Goal: Check status: Check status

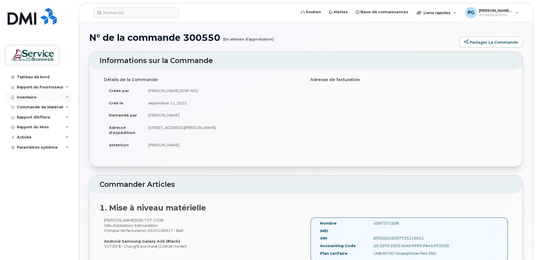
click at [59, 98] on div "Inventaire" at bounding box center [39, 97] width 68 height 10
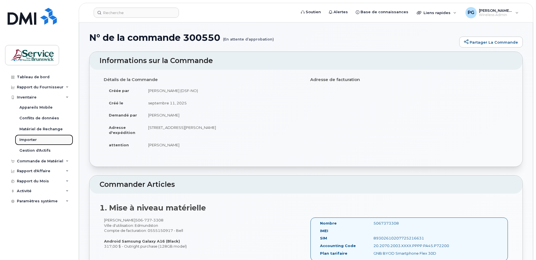
click at [31, 141] on div "Importer" at bounding box center [27, 139] width 17 height 5
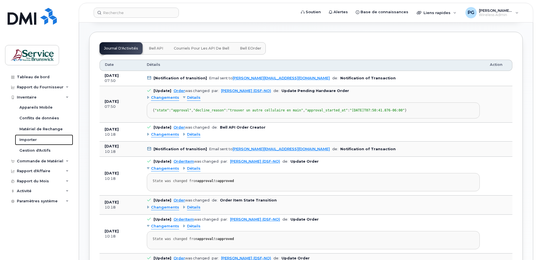
scroll to position [271, 0]
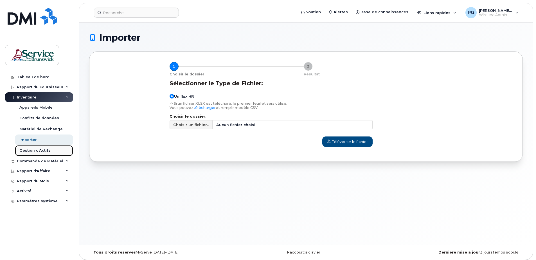
click at [42, 151] on div "Gestion d'Actifs" at bounding box center [34, 150] width 31 height 5
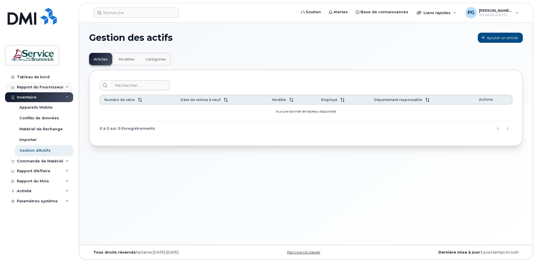
click at [48, 87] on div "Rapport du Fournisseur" at bounding box center [40, 87] width 47 height 5
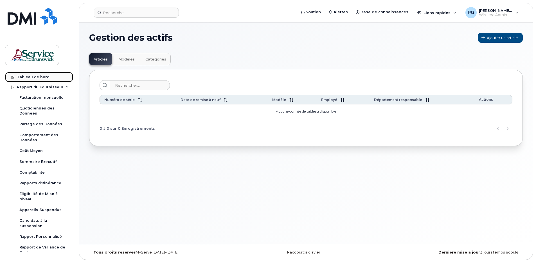
click at [39, 74] on link "Tableau de bord" at bounding box center [39, 77] width 68 height 10
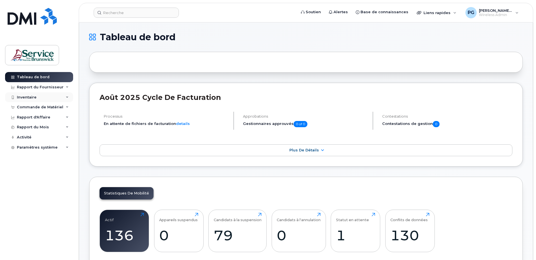
click at [47, 95] on div "Inventaire" at bounding box center [39, 97] width 68 height 10
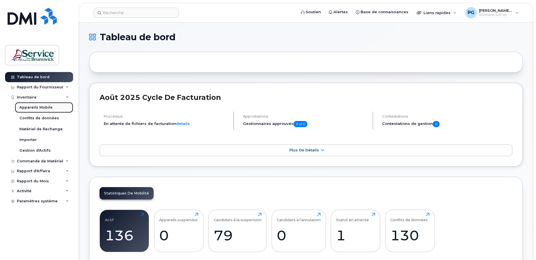
click at [50, 109] on div "Appareils Mobile" at bounding box center [35, 107] width 33 height 5
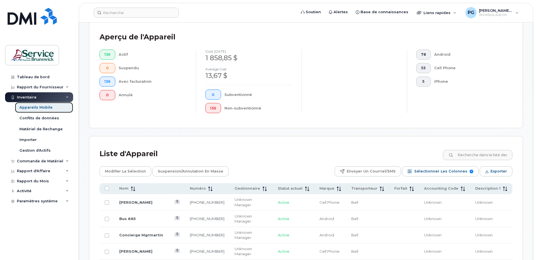
scroll to position [155, 0]
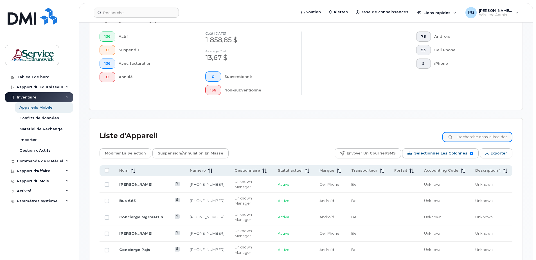
click at [473, 139] on input at bounding box center [478, 137] width 70 height 10
type input "506838"
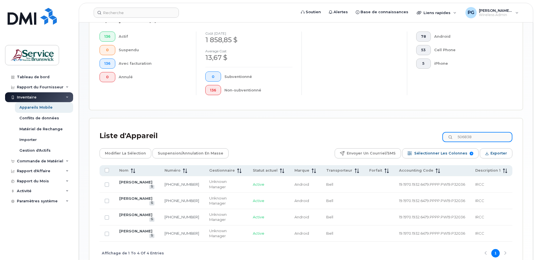
click at [473, 139] on input "506838" at bounding box center [478, 137] width 70 height 10
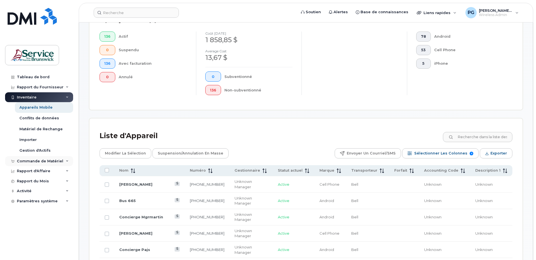
click at [54, 159] on div "Commande de Matériel" at bounding box center [40, 161] width 46 height 5
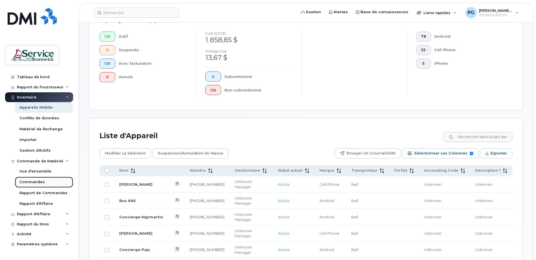
click at [36, 180] on div "Commandes" at bounding box center [31, 182] width 25 height 5
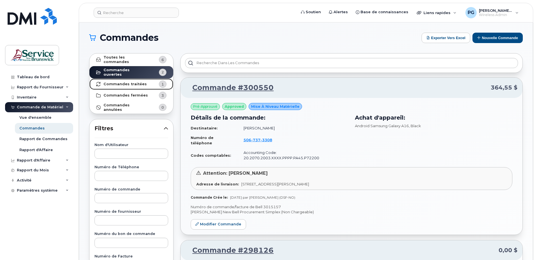
click at [138, 82] on strong "Commandes traitées" at bounding box center [125, 84] width 43 height 5
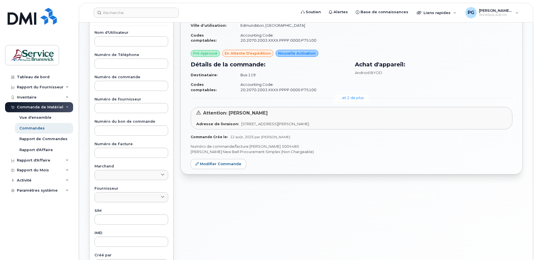
scroll to position [113, 0]
click at [356, 144] on p "Numéro de commande/facture de Bell 3004485" at bounding box center [352, 146] width 322 height 5
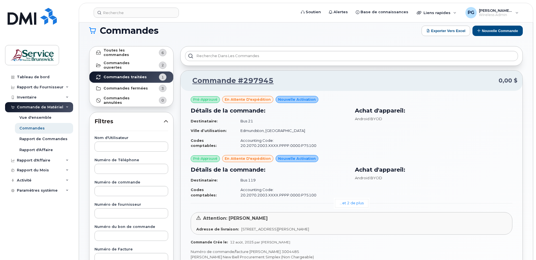
scroll to position [0, 0]
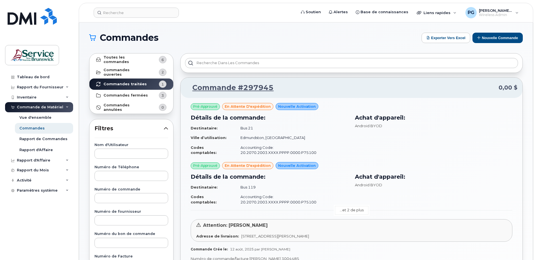
click at [359, 206] on link "...et 2 de plus" at bounding box center [351, 210] width 33 height 9
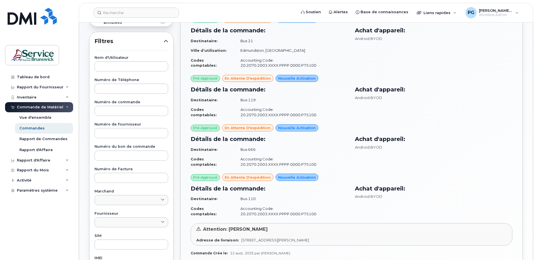
scroll to position [28, 0]
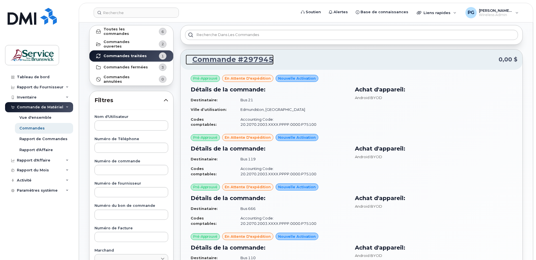
click at [256, 59] on link "Commande #297945" at bounding box center [230, 60] width 88 height 10
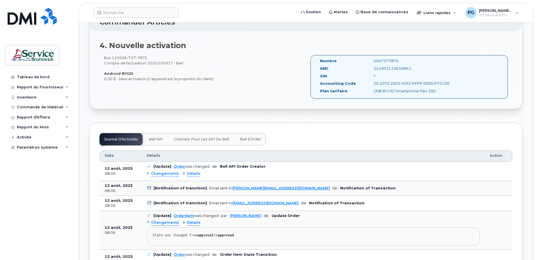
scroll to position [478, 0]
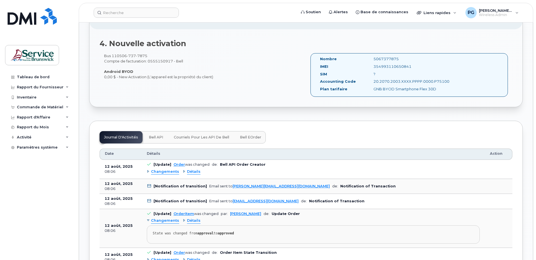
click at [254, 140] on button "Bell eOrder" at bounding box center [251, 137] width 30 height 12
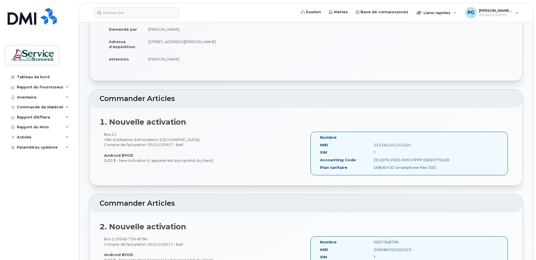
scroll to position [0, 0]
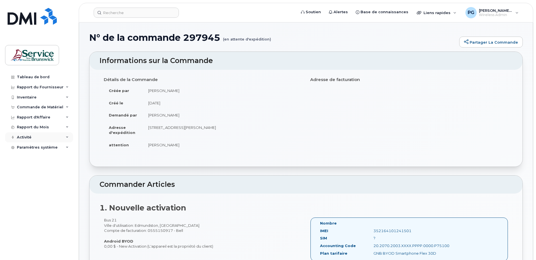
click at [45, 139] on div "Activité" at bounding box center [39, 137] width 68 height 10
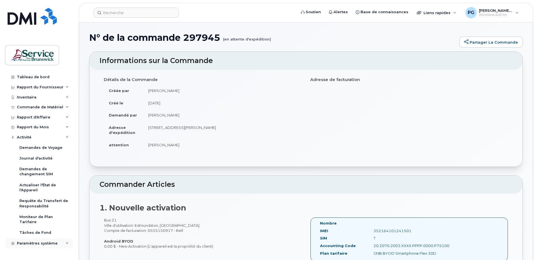
click at [51, 241] on div "Paramètres système" at bounding box center [37, 243] width 41 height 5
click at [499, 14] on span "Wireless Admin" at bounding box center [496, 15] width 34 height 5
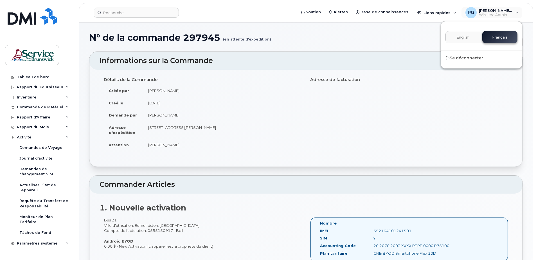
click at [474, 37] on button "English" at bounding box center [463, 37] width 35 height 12
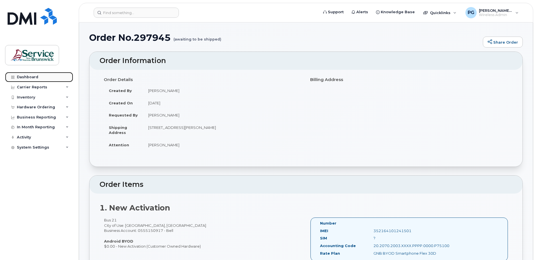
click at [46, 77] on link "Dashboard" at bounding box center [39, 77] width 68 height 10
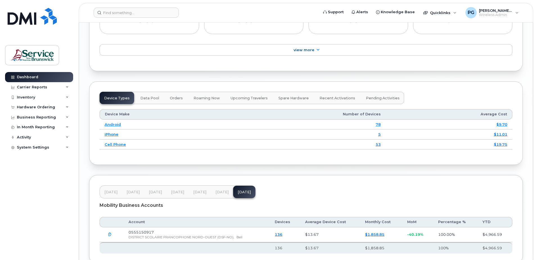
scroll to position [647, 0]
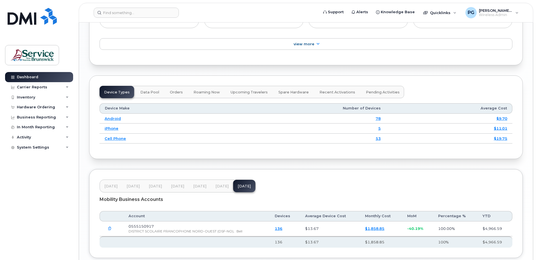
click at [380, 95] on span "Pending Activities" at bounding box center [383, 92] width 34 height 5
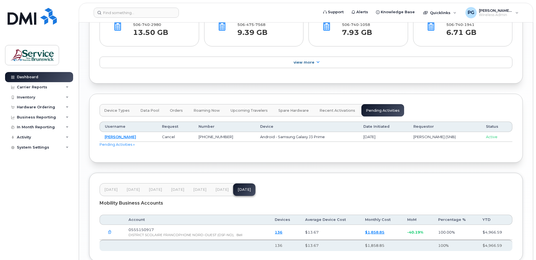
scroll to position [591, 0]
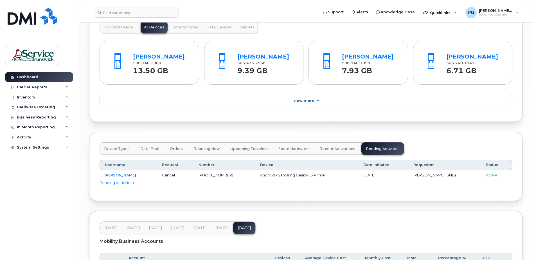
click at [174, 153] on button "Orders" at bounding box center [176, 148] width 22 height 12
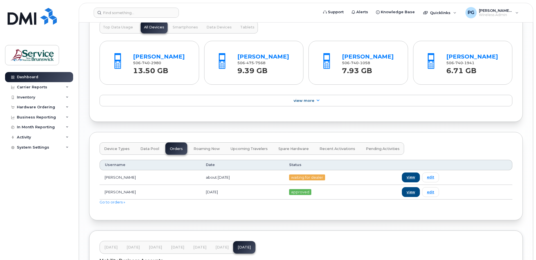
click at [129, 185] on td "[PERSON_NAME]" at bounding box center [150, 177] width 101 height 15
click at [308, 183] on td "waiting for dealer" at bounding box center [340, 177] width 113 height 15
click at [123, 204] on link "Go to orders »" at bounding box center [113, 202] width 26 height 5
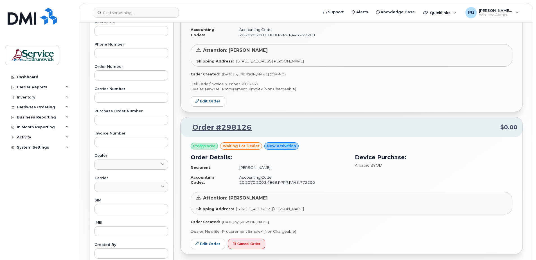
scroll to position [169, 0]
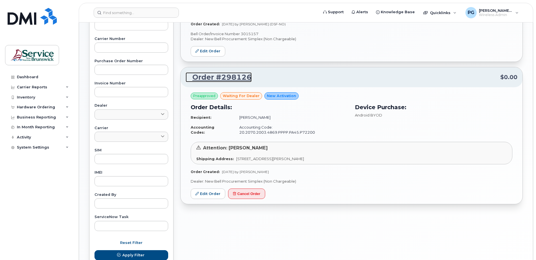
click at [224, 72] on link "Order #298126" at bounding box center [219, 77] width 66 height 10
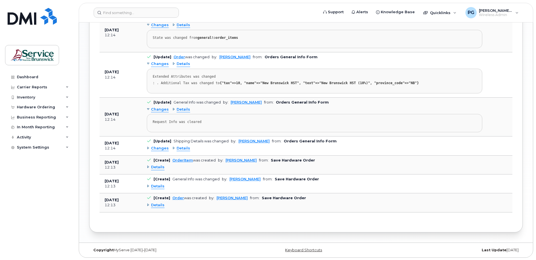
scroll to position [592, 0]
click at [161, 205] on span "Details" at bounding box center [158, 204] width 14 height 5
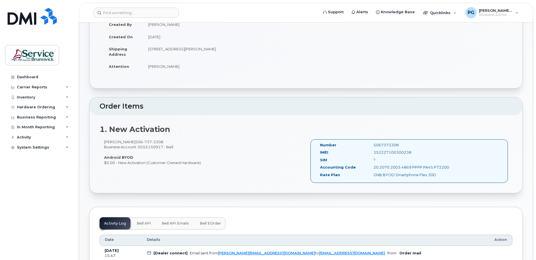
scroll to position [0, 0]
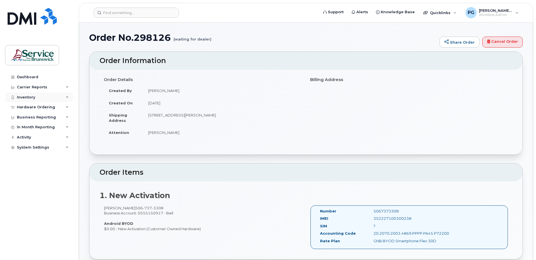
click at [42, 97] on div "Inventory" at bounding box center [39, 97] width 68 height 10
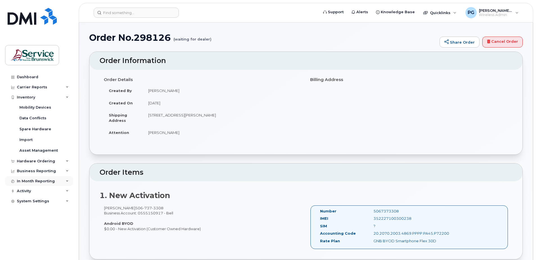
click at [52, 182] on div "In Month Reporting" at bounding box center [36, 181] width 38 height 5
click at [53, 171] on div "Business Reporting" at bounding box center [36, 171] width 39 height 5
click at [39, 215] on div "Service Ticket Reporting" at bounding box center [43, 213] width 49 height 5
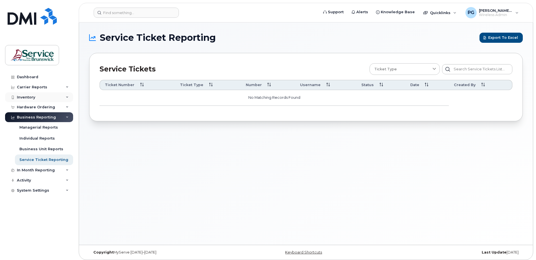
click at [34, 97] on div "Inventory" at bounding box center [26, 97] width 18 height 5
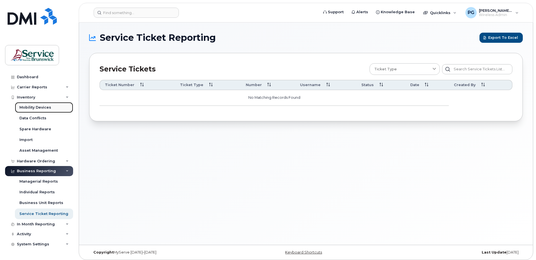
click at [33, 109] on div "Mobility Devices" at bounding box center [35, 107] width 32 height 5
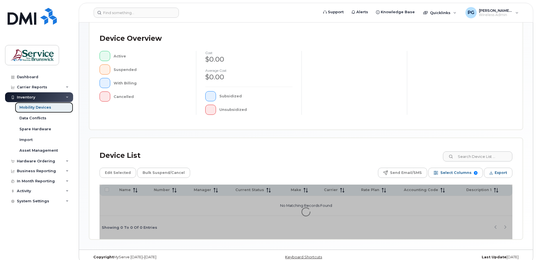
scroll to position [127, 0]
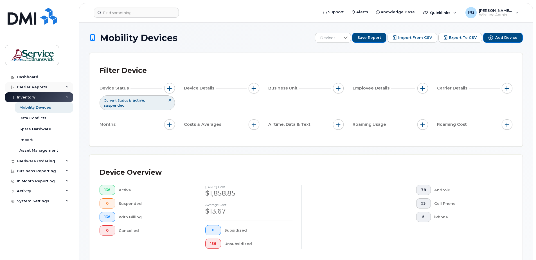
click at [59, 89] on div "Carrier Reports" at bounding box center [39, 87] width 68 height 10
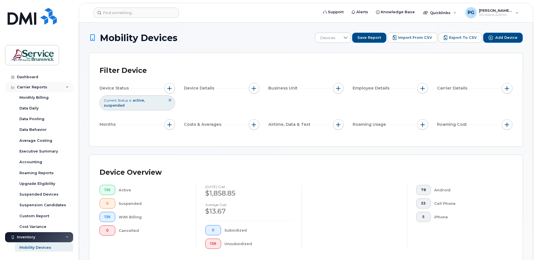
click at [64, 88] on div "Carrier Reports" at bounding box center [39, 87] width 68 height 10
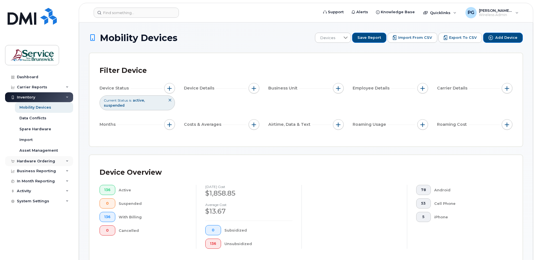
click at [57, 162] on div "Hardware Ordering" at bounding box center [39, 161] width 68 height 10
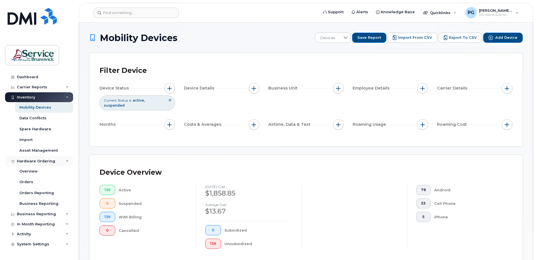
click at [57, 162] on div "Hardware Ordering" at bounding box center [39, 161] width 68 height 10
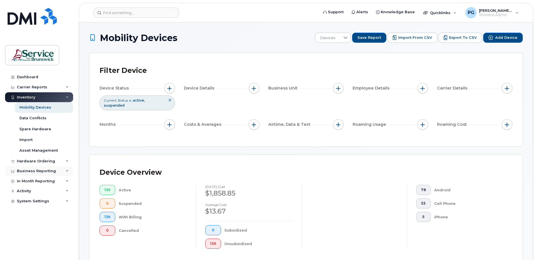
click at [58, 171] on div "Business Reporting" at bounding box center [39, 171] width 68 height 10
click at [59, 180] on div "In Month Reporting" at bounding box center [39, 181] width 68 height 10
click at [50, 192] on div "Activity" at bounding box center [39, 191] width 68 height 10
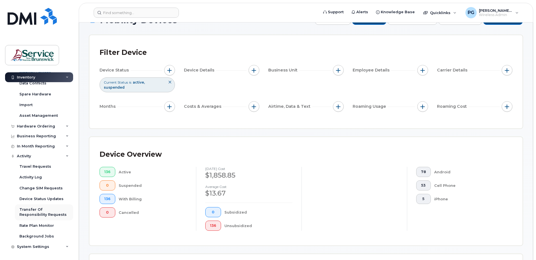
scroll to position [28, 0]
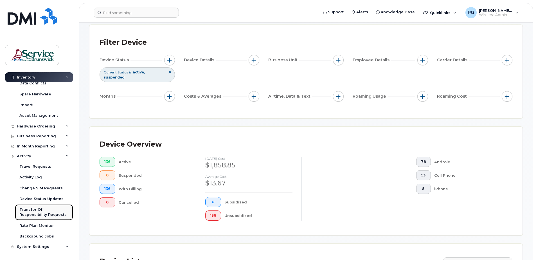
click at [51, 213] on div "Transfer Of Responsibility Requests" at bounding box center [43, 212] width 49 height 10
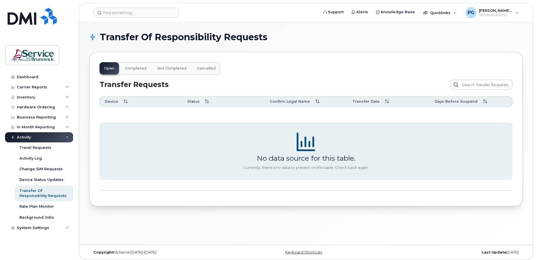
click at [48, 138] on div "Activity" at bounding box center [39, 137] width 68 height 10
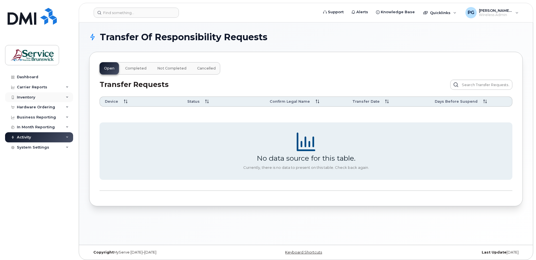
click at [43, 93] on div "Inventory" at bounding box center [39, 97] width 68 height 10
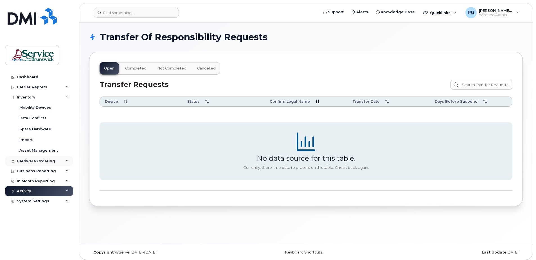
click at [44, 162] on div "Hardware Ordering" at bounding box center [36, 161] width 38 height 5
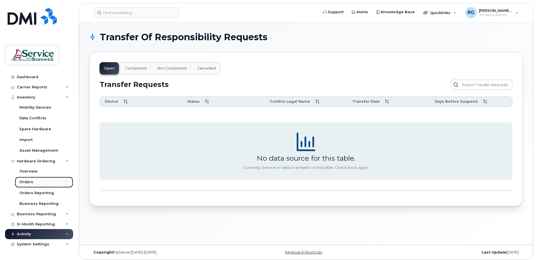
click at [32, 184] on div "Orders" at bounding box center [26, 182] width 14 height 5
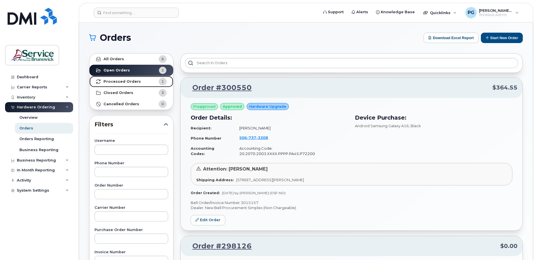
click at [126, 82] on strong "Processed Orders" at bounding box center [122, 81] width 37 height 5
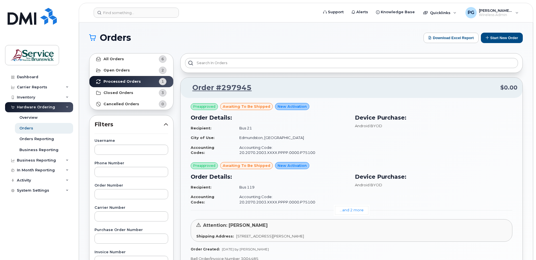
click at [65, 107] on div "Hardware Ordering" at bounding box center [39, 107] width 68 height 10
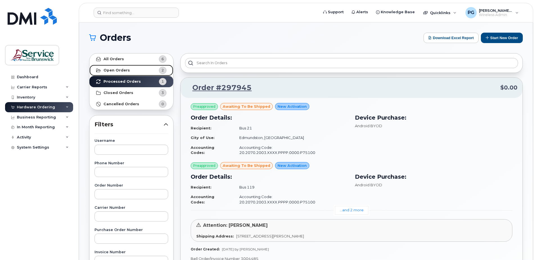
click at [130, 70] on link "Open Orders 2" at bounding box center [131, 70] width 84 height 11
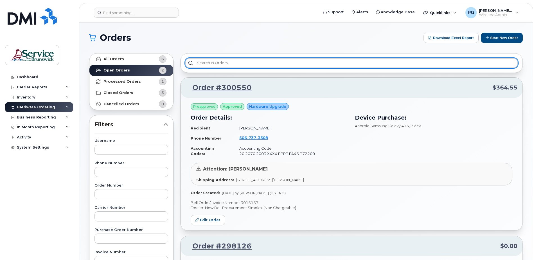
click at [245, 63] on input "text" at bounding box center [351, 63] width 333 height 10
click at [233, 61] on input "text" at bounding box center [351, 63] width 333 height 10
paste input "109973782"
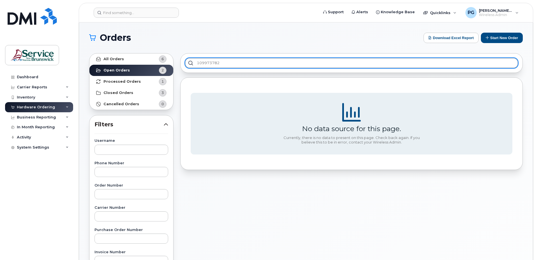
click at [233, 61] on input "109973782" at bounding box center [351, 63] width 333 height 10
type input "109973782"
